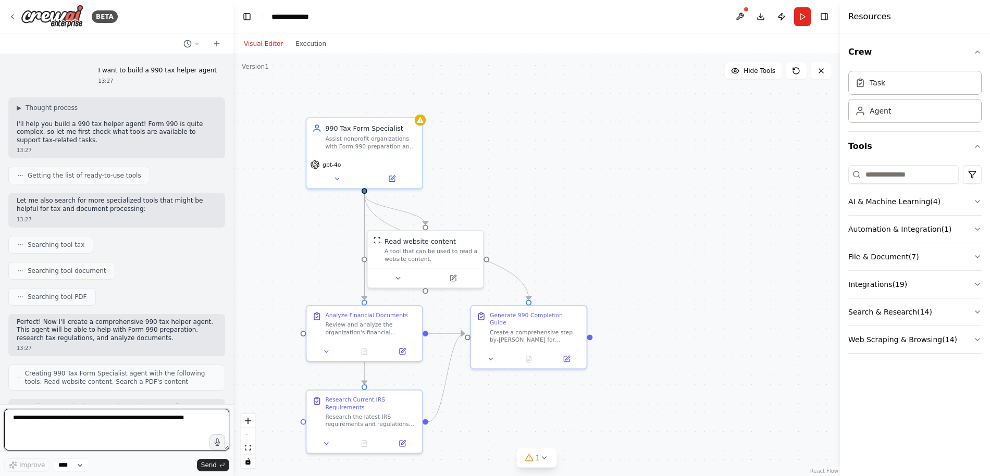
scroll to position [777, 0]
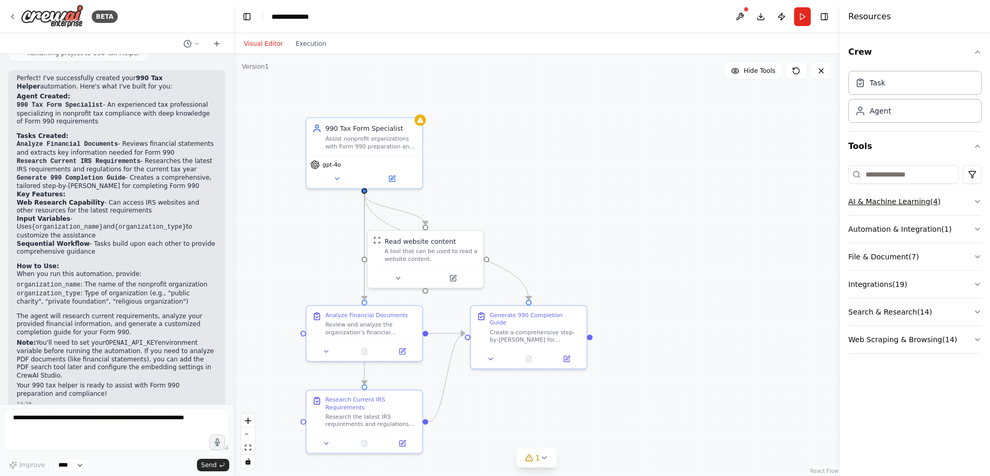
click at [866, 203] on button "AI & Machine Learning ( 4 )" at bounding box center [914, 201] width 133 height 27
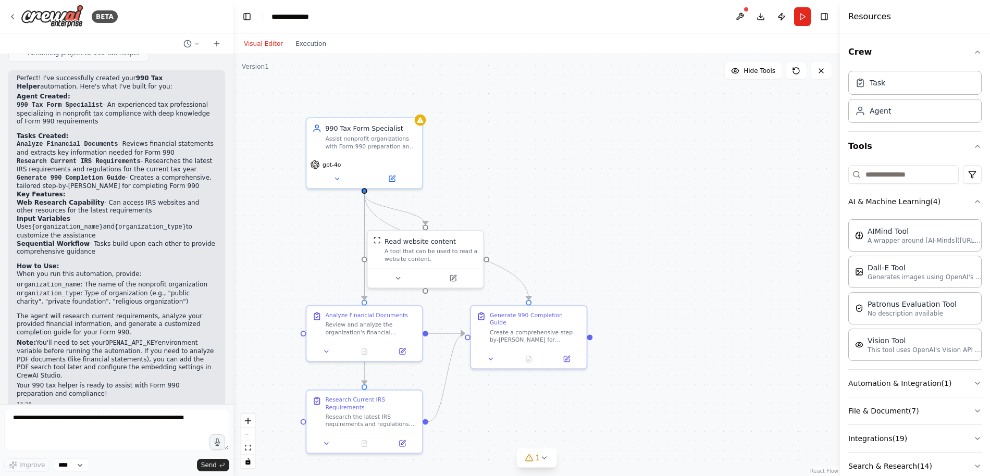
click at [629, 260] on div ".deletable-edge-delete-btn { width: 20px; height: 20px; border: 0px solid #ffff…" at bounding box center [536, 265] width 606 height 422
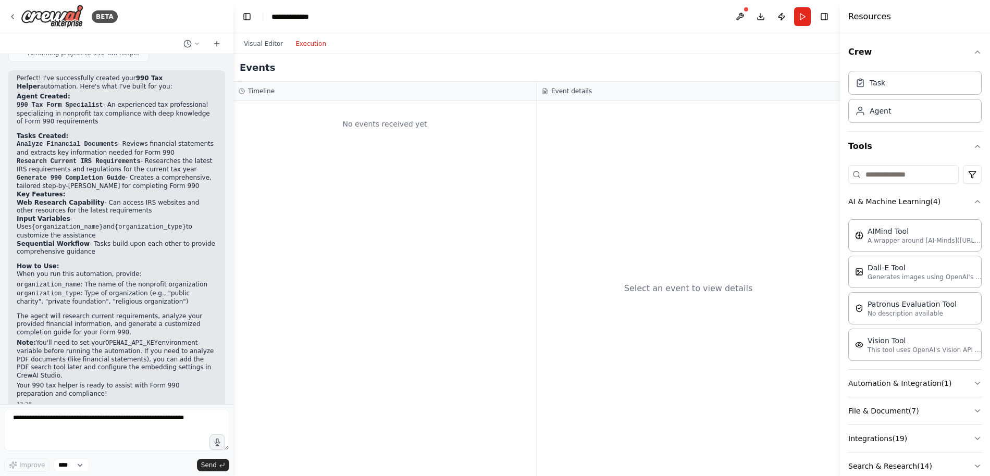
click at [310, 47] on button "Execution" at bounding box center [310, 43] width 43 height 12
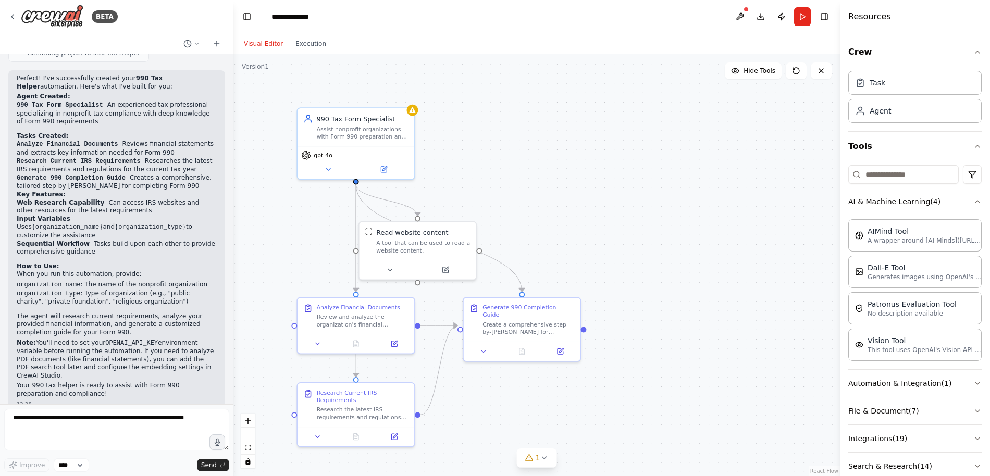
click at [259, 46] on button "Visual Editor" at bounding box center [263, 43] width 52 height 12
click at [77, 466] on select "****" at bounding box center [71, 465] width 35 height 14
click at [91, 439] on textarea at bounding box center [116, 430] width 225 height 42
click at [980, 202] on icon "button" at bounding box center [977, 201] width 8 height 8
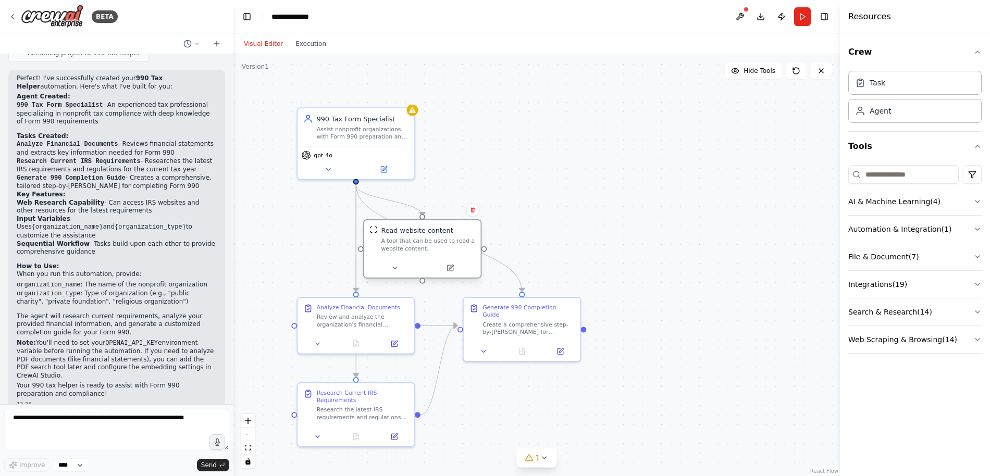
click at [393, 254] on div "Read website content A tool that can be used to read a website content." at bounding box center [422, 239] width 117 height 38
click at [515, 319] on div "Create a comprehensive step-by-step guide for completing Form 990 for {organiza…" at bounding box center [528, 326] width 92 height 15
click at [563, 346] on icon at bounding box center [560, 350] width 8 height 8
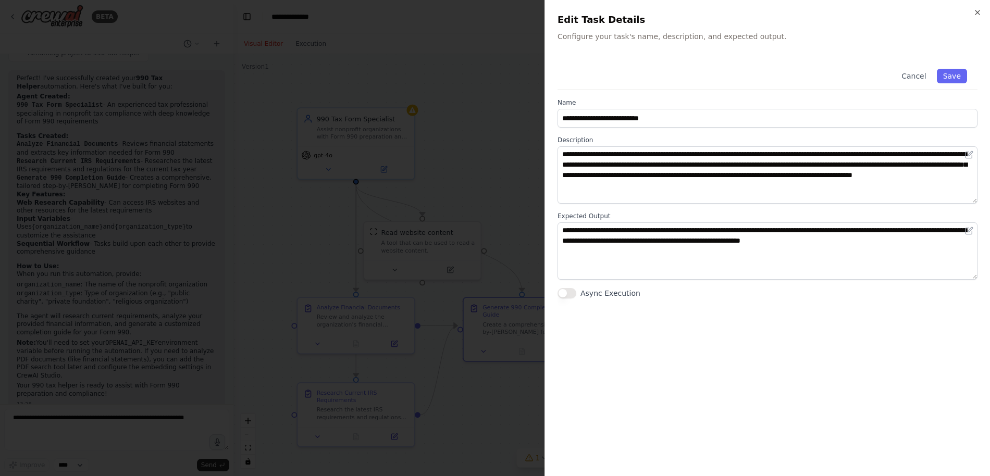
click at [499, 202] on div at bounding box center [495, 238] width 990 height 476
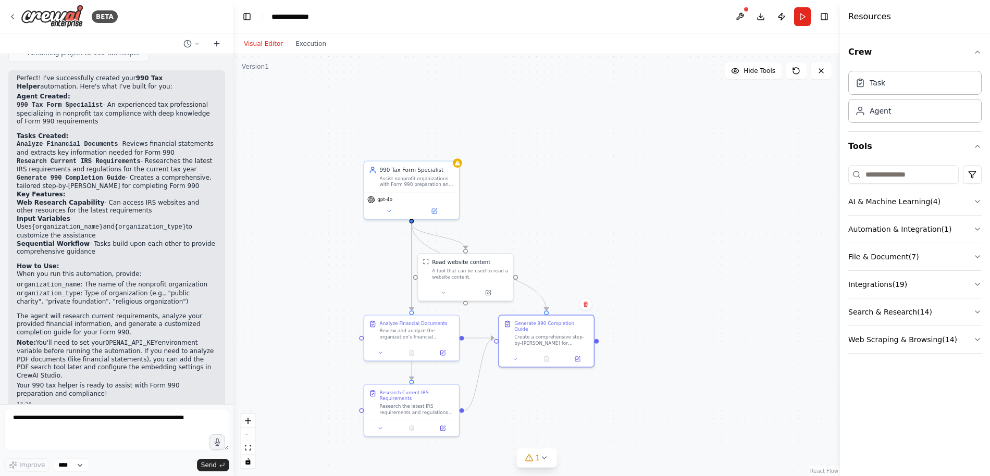
click at [214, 47] on button at bounding box center [216, 43] width 17 height 12
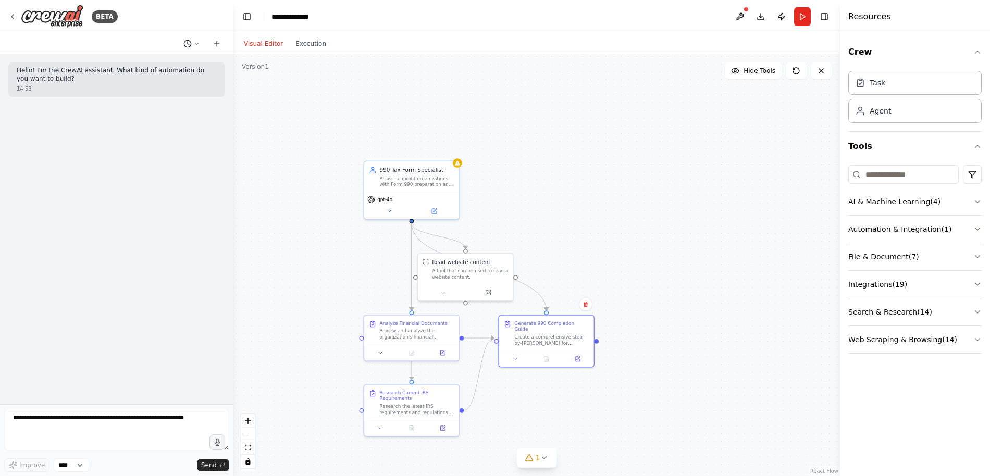
click at [192, 42] on button at bounding box center [191, 43] width 25 height 12
click at [159, 81] on span "I want to build a 990 tax helper agent" at bounding box center [151, 82] width 77 height 8
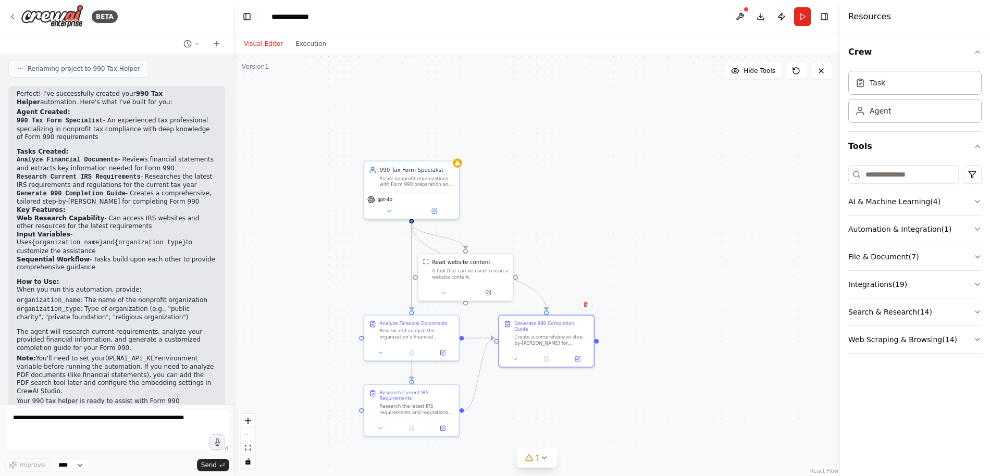
scroll to position [777, 0]
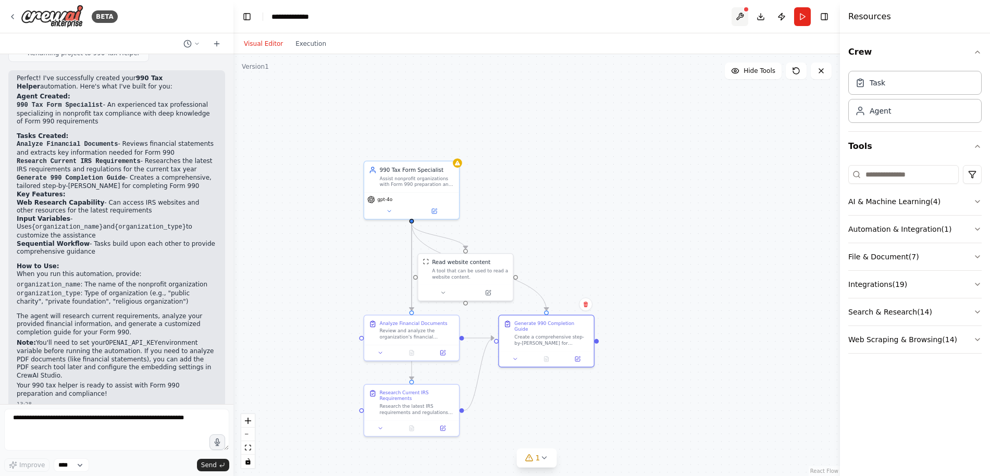
click at [738, 20] on button at bounding box center [739, 16] width 17 height 19
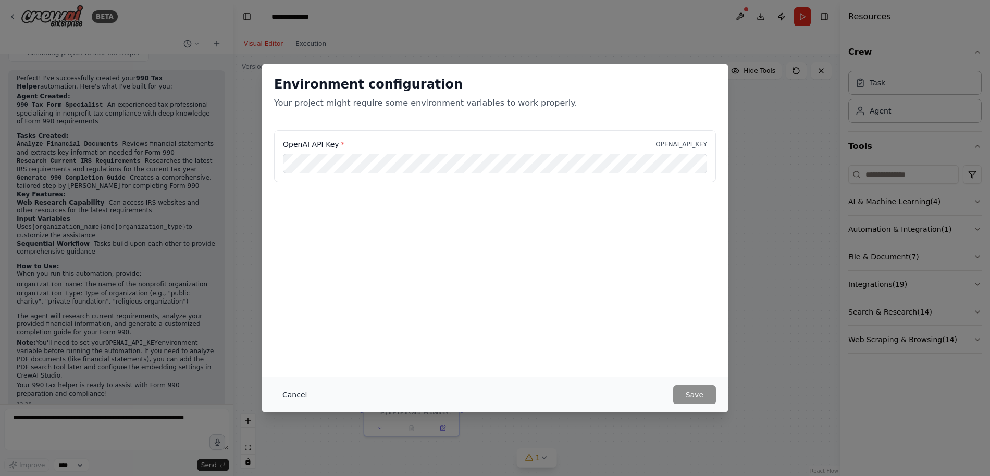
click at [302, 396] on button "Cancel" at bounding box center [294, 394] width 41 height 19
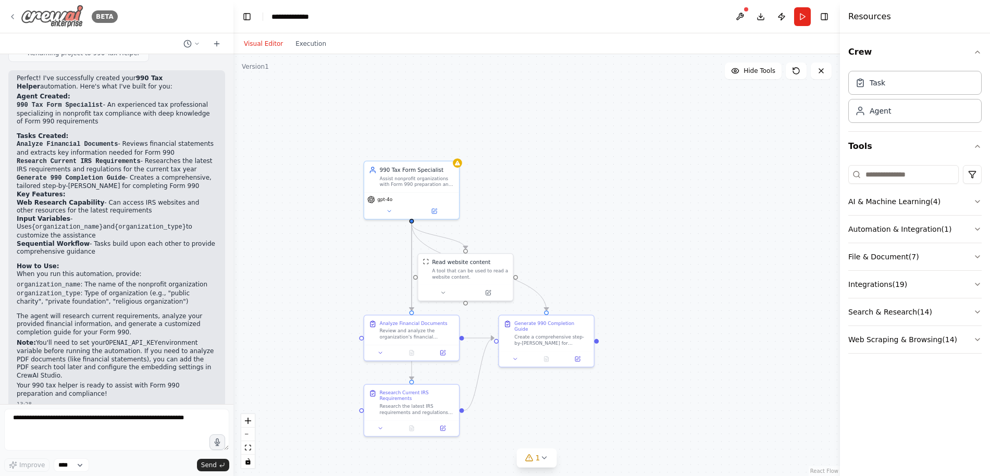
click at [14, 18] on icon at bounding box center [12, 16] width 8 height 8
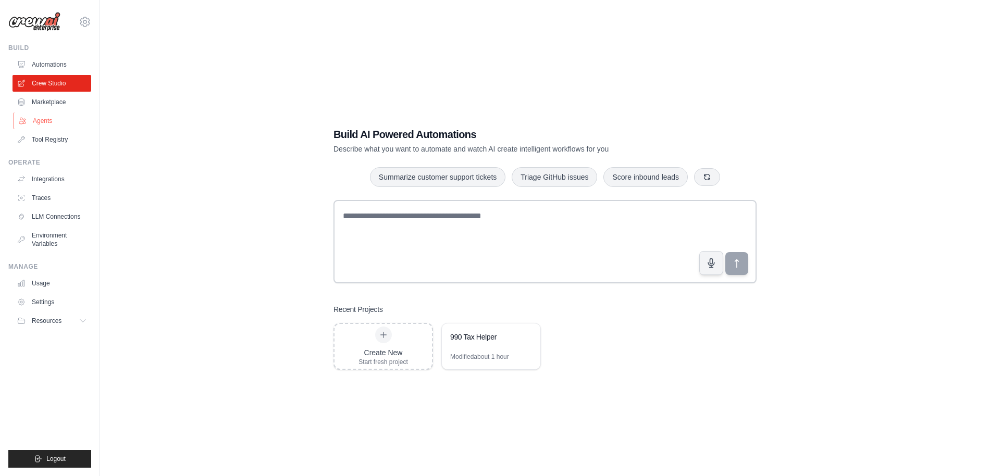
click at [39, 124] on link "Agents" at bounding box center [53, 120] width 79 height 17
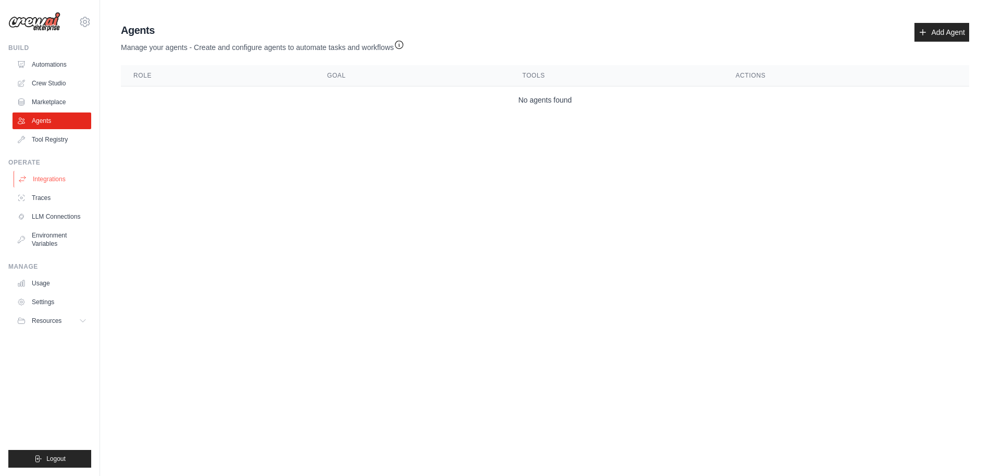
click at [43, 178] on link "Integrations" at bounding box center [53, 179] width 79 height 17
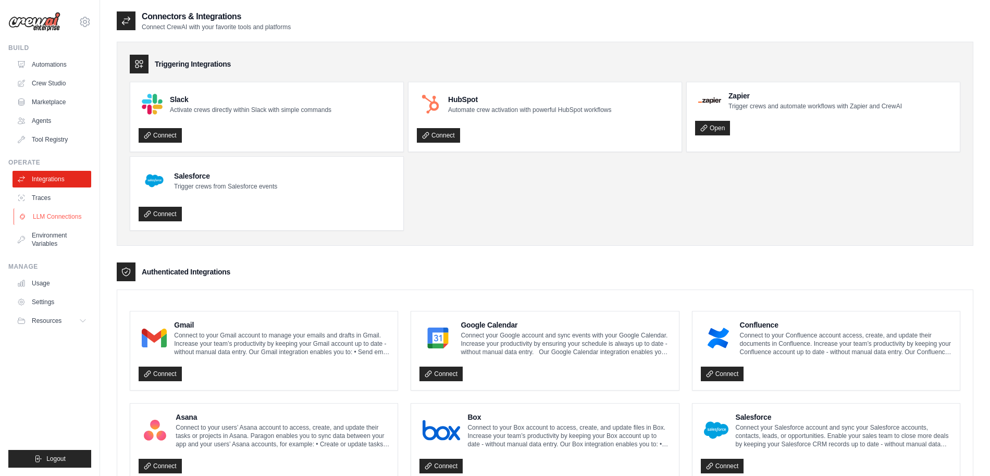
click at [57, 214] on link "LLM Connections" at bounding box center [53, 216] width 79 height 17
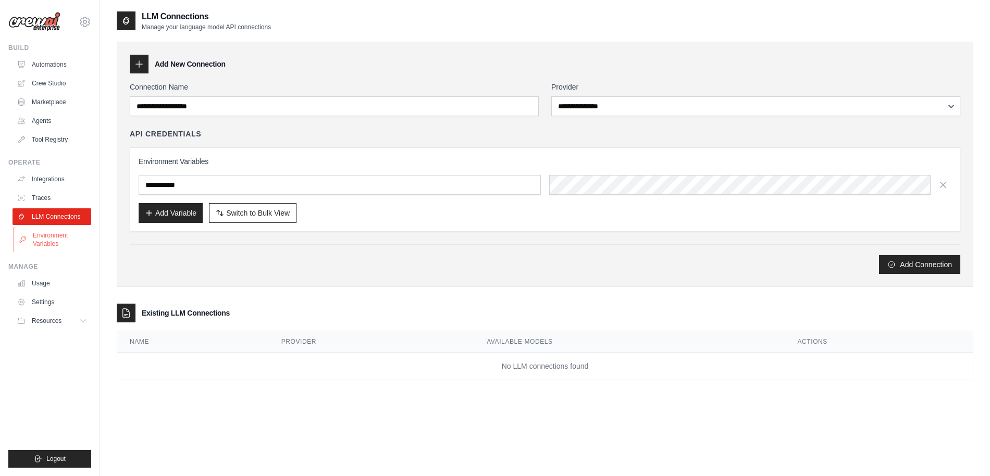
click at [43, 243] on link "Environment Variables" at bounding box center [53, 239] width 79 height 25
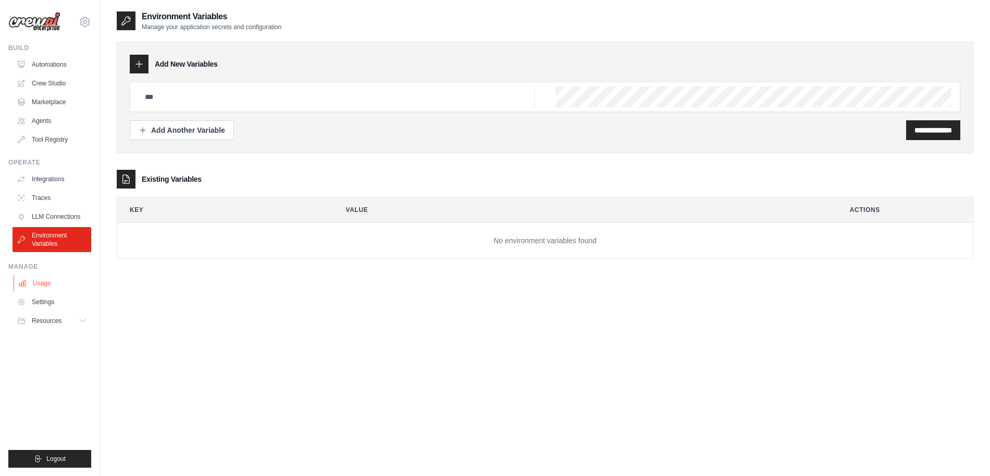
click at [43, 285] on link "Usage" at bounding box center [53, 283] width 79 height 17
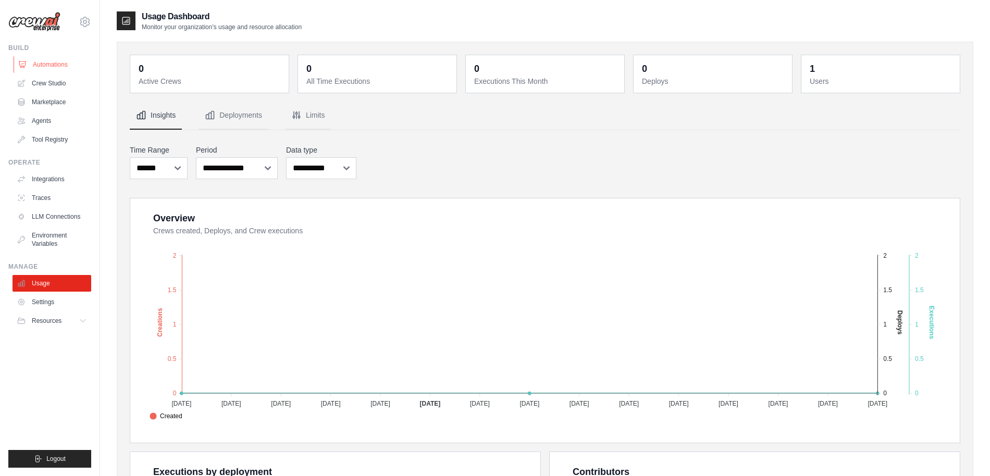
click at [59, 59] on link "Automations" at bounding box center [53, 64] width 79 height 17
